Goal: Task Accomplishment & Management: Manage account settings

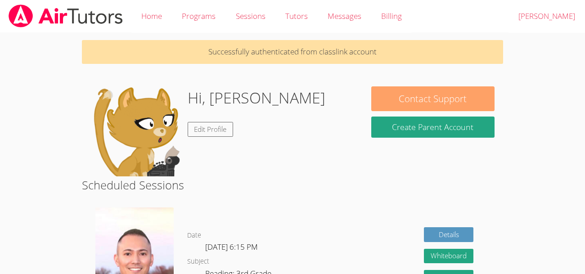
click at [453, 94] on button "Contact Support" at bounding box center [433, 98] width 124 height 25
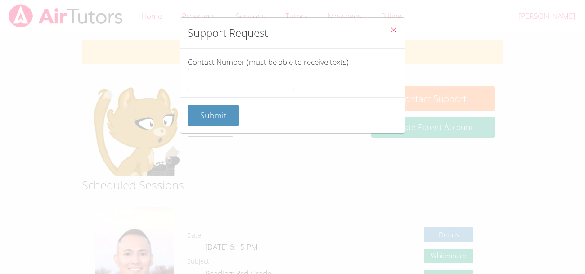
click at [392, 29] on icon "Close" at bounding box center [394, 30] width 8 height 8
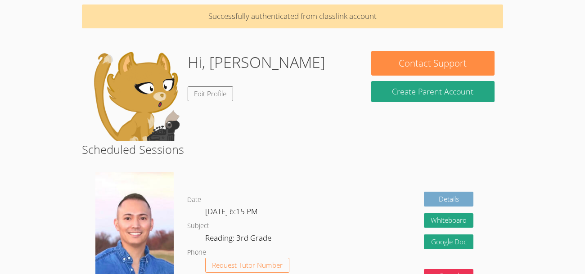
scroll to position [54, 0]
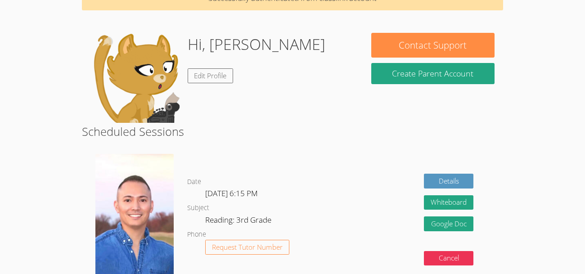
click at [141, 69] on img at bounding box center [136, 78] width 90 height 90
click at [142, 72] on img at bounding box center [136, 78] width 90 height 90
click at [218, 42] on h1 "Hi, [PERSON_NAME]" at bounding box center [257, 44] width 138 height 23
click at [217, 75] on link "Edit Profile" at bounding box center [211, 75] width 46 height 15
